Goal: Task Accomplishment & Management: Manage account settings

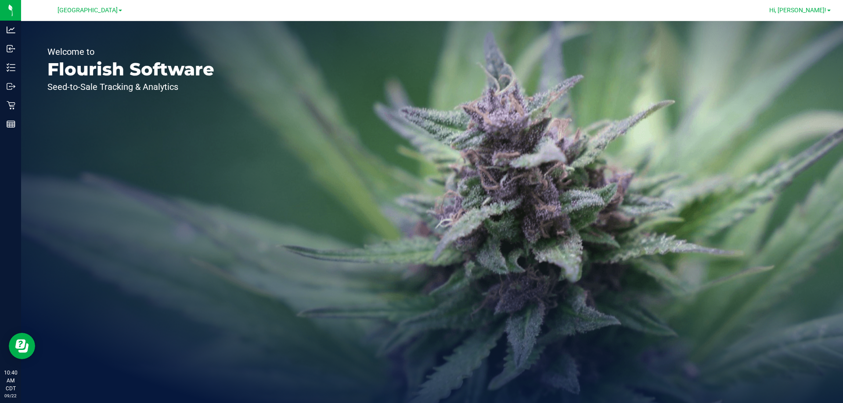
click at [810, 11] on span "Hi, [PERSON_NAME]!" at bounding box center [797, 10] width 57 height 7
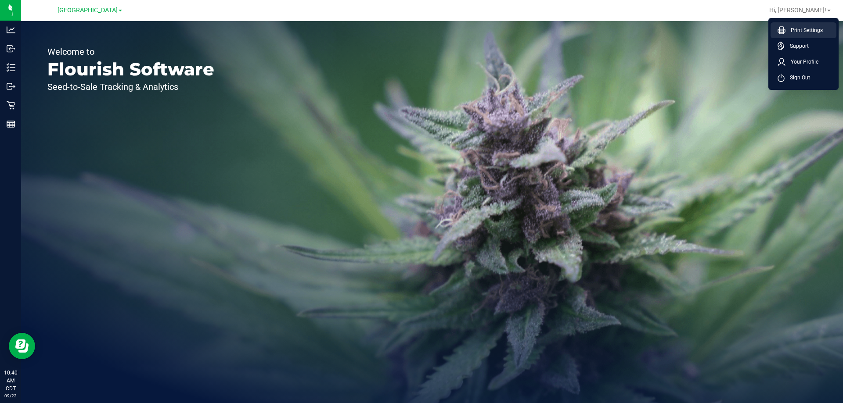
click at [794, 27] on span "Print Settings" at bounding box center [803, 30] width 37 height 9
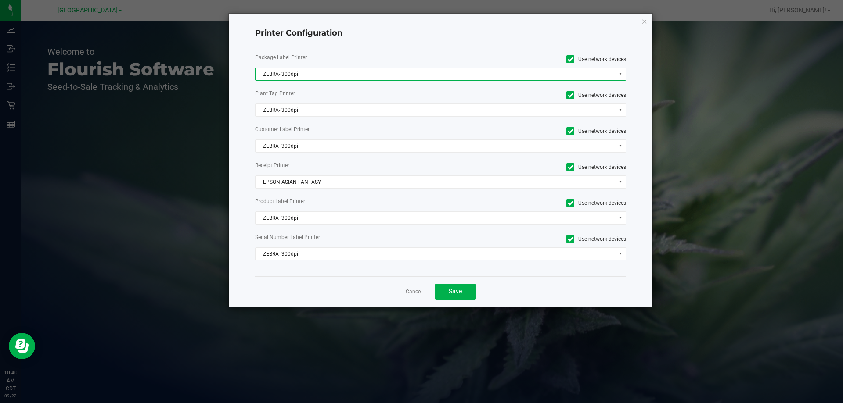
click at [283, 73] on span "ZEBRA- 300dpi" at bounding box center [436, 74] width 360 height 12
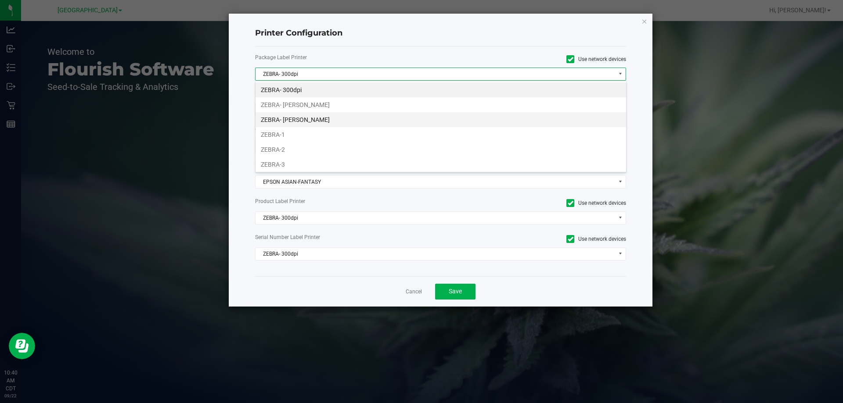
scroll to position [13, 371]
click at [309, 123] on li "ZEBRA- [PERSON_NAME]" at bounding box center [441, 119] width 371 height 15
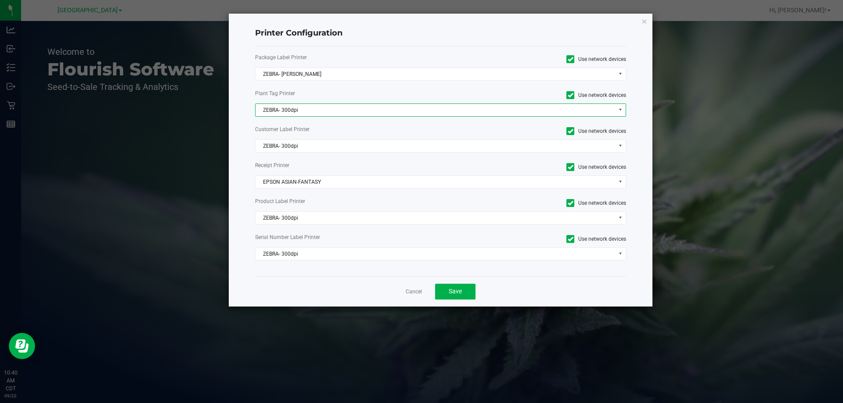
click at [301, 112] on span "ZEBRA- 300dpi" at bounding box center [436, 110] width 360 height 12
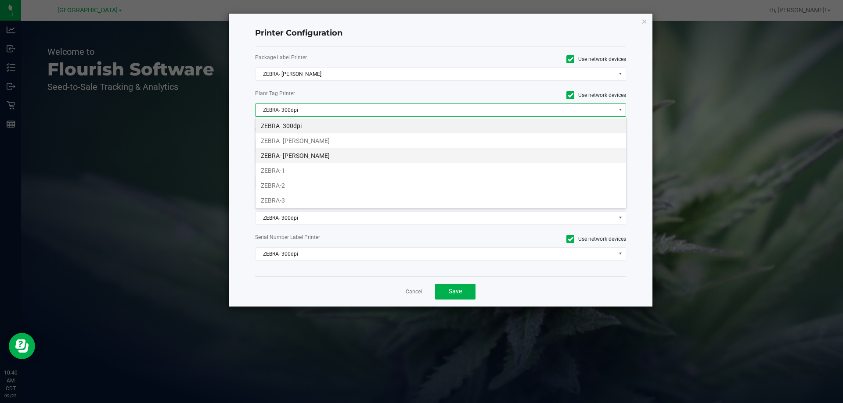
click at [312, 155] on li "ZEBRA- [PERSON_NAME]" at bounding box center [441, 155] width 371 height 15
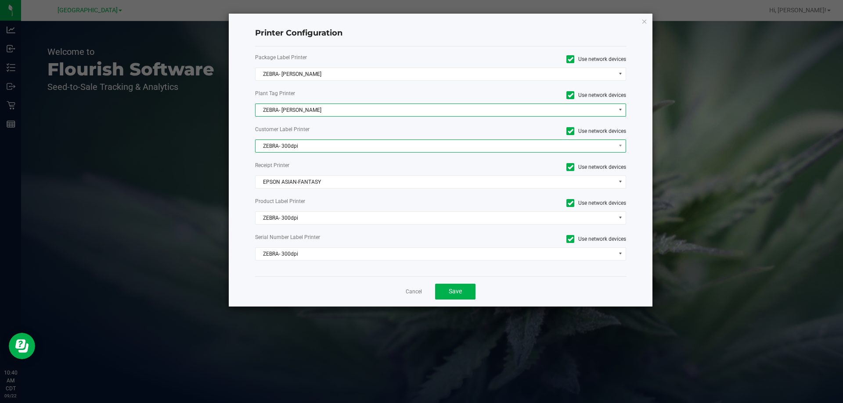
click at [307, 146] on span "ZEBRA- 300dpi" at bounding box center [436, 146] width 360 height 12
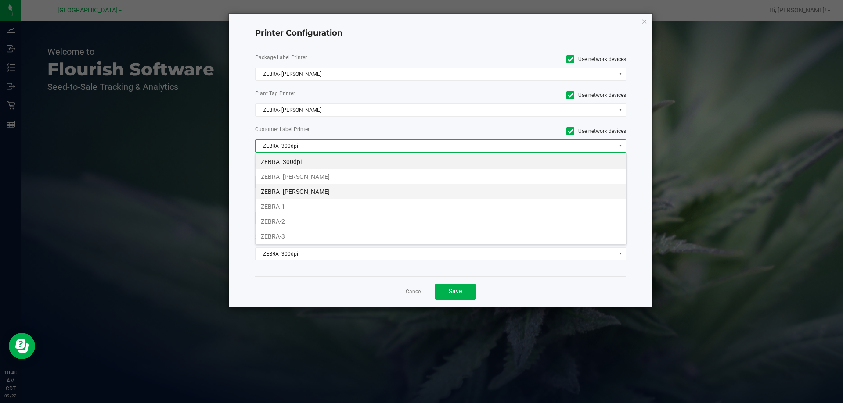
click at [310, 187] on li "ZEBRA- [PERSON_NAME]" at bounding box center [441, 191] width 371 height 15
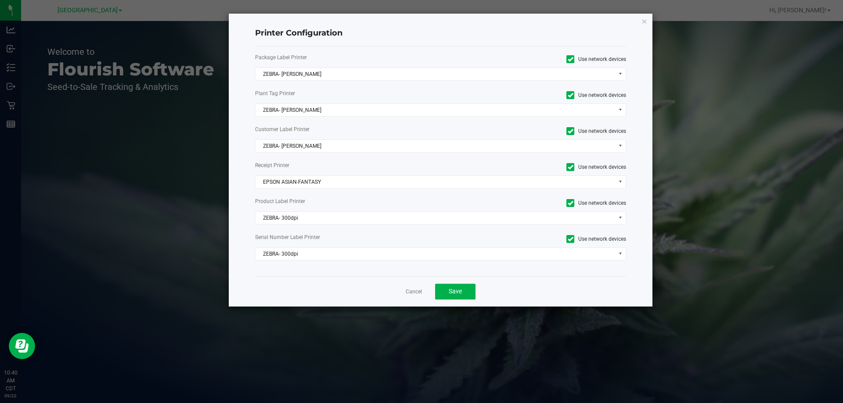
click at [303, 174] on div "Package Label Printer Use network devices ZEBRA- JEFFREY-BANKS Plant Tag Printe…" at bounding box center [440, 162] width 371 height 230
click at [303, 177] on span "EPSON ASIAN-FANTASY" at bounding box center [436, 182] width 360 height 12
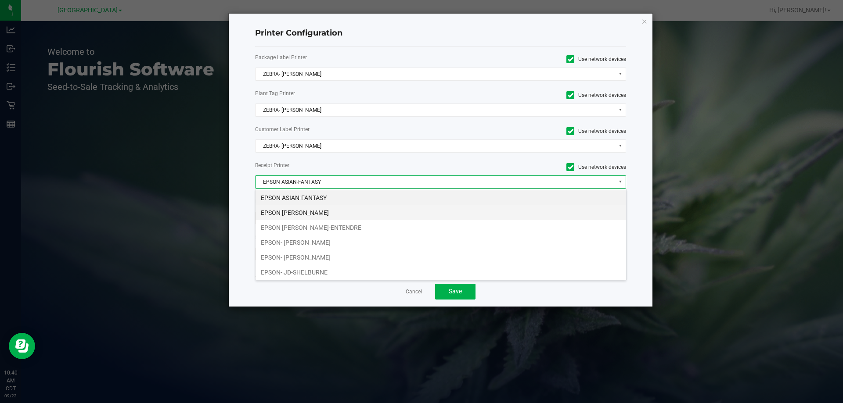
click at [302, 210] on li "EPSON [PERSON_NAME]" at bounding box center [441, 212] width 371 height 15
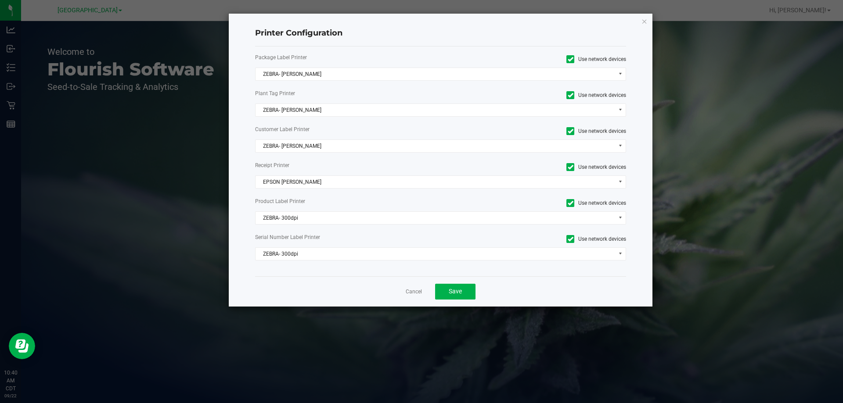
click at [300, 210] on div "Package Label Printer Use network devices ZEBRA- JEFFREY-BANKS Plant Tag Printe…" at bounding box center [440, 162] width 371 height 230
click at [299, 215] on span "ZEBRA- 300dpi" at bounding box center [436, 218] width 360 height 12
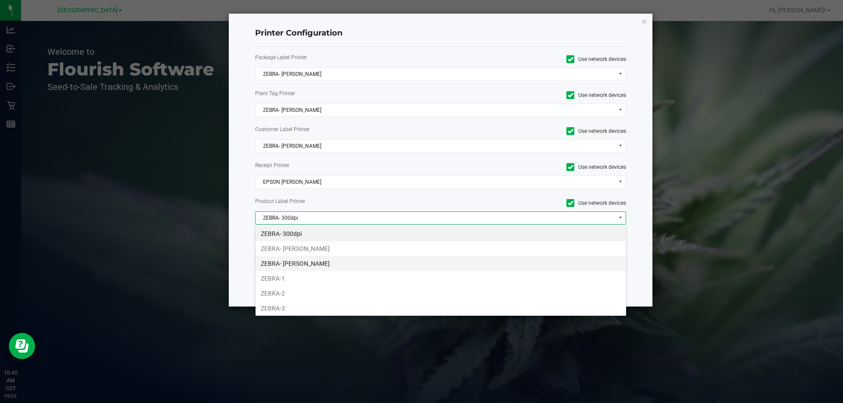
click at [313, 266] on li "ZEBRA- [PERSON_NAME]" at bounding box center [441, 263] width 371 height 15
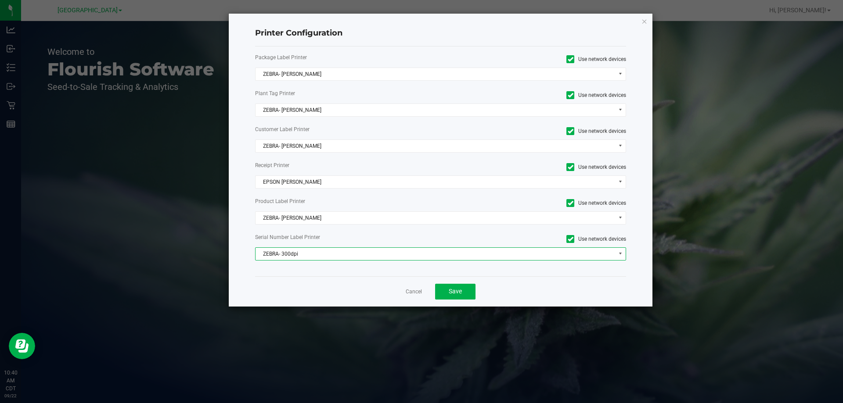
click at [313, 258] on span "ZEBRA- 300dpi" at bounding box center [436, 254] width 360 height 12
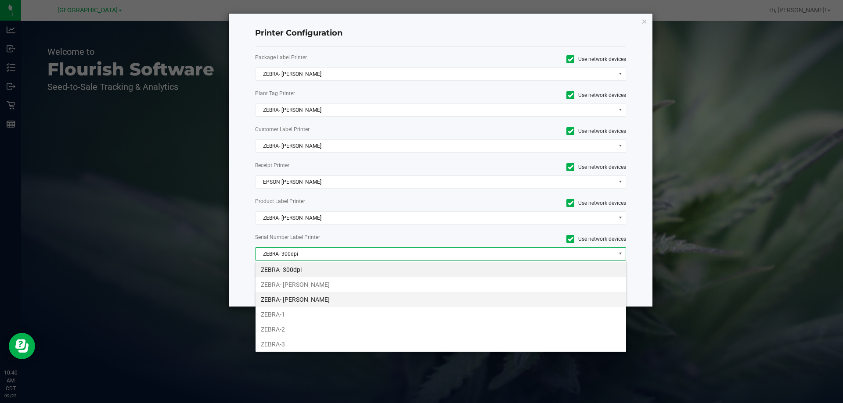
click at [337, 300] on li "ZEBRA- [PERSON_NAME]" at bounding box center [441, 299] width 371 height 15
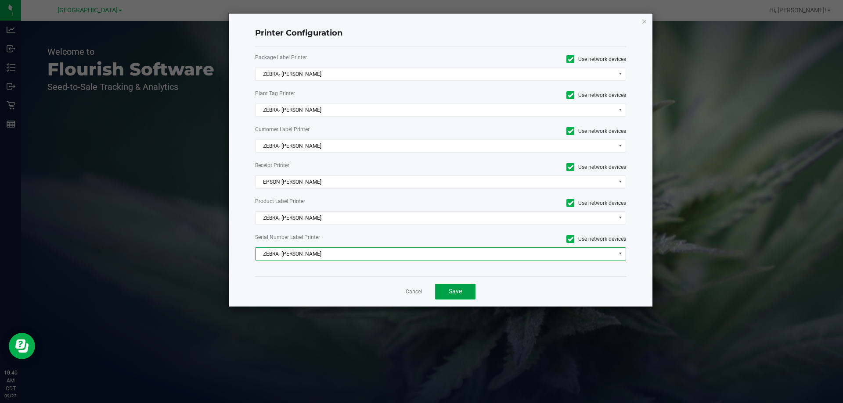
click at [468, 298] on button "Save" at bounding box center [455, 292] width 40 height 16
